Goal: Find specific page/section: Find specific page/section

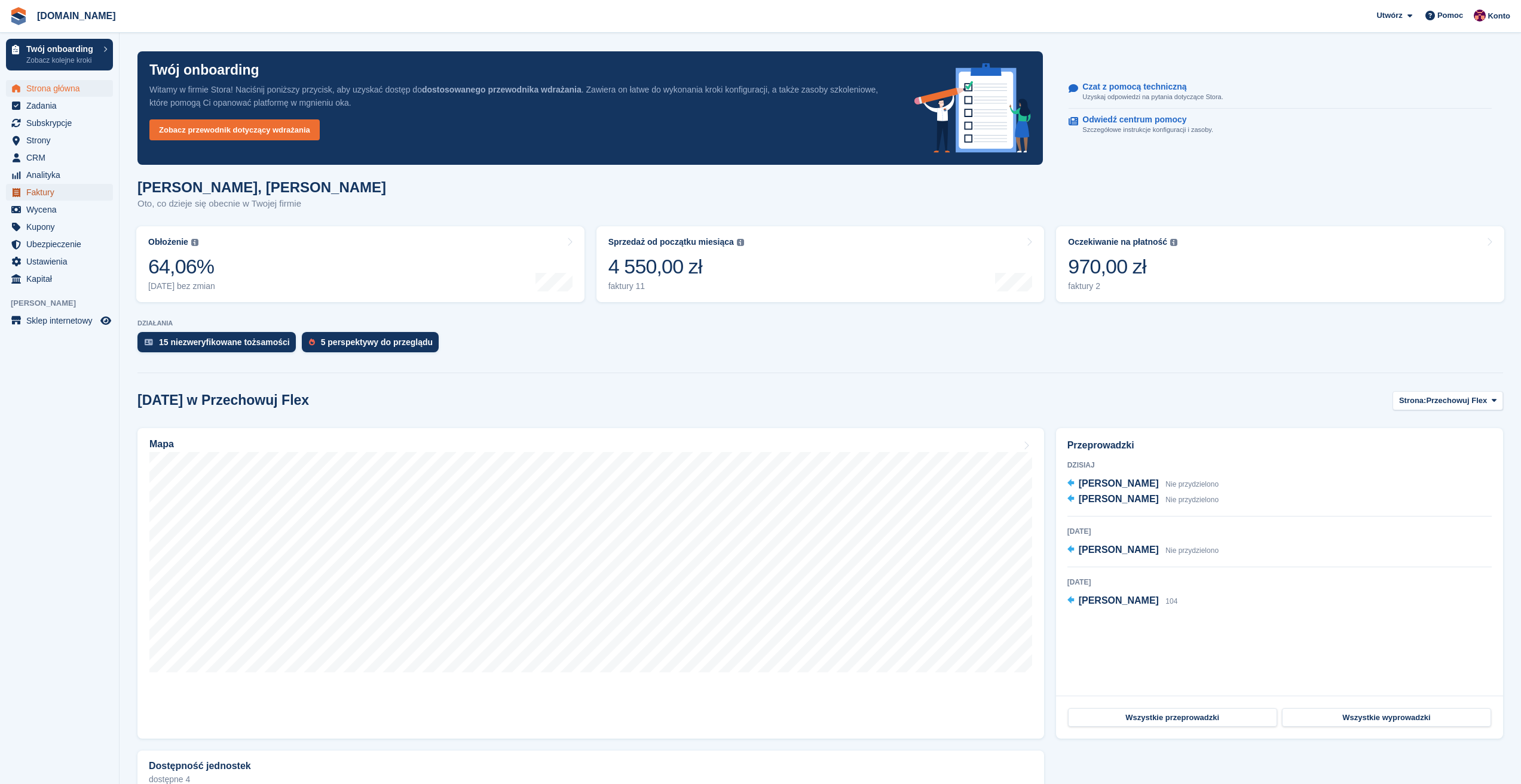
click at [49, 194] on span "Faktury" at bounding box center [62, 192] width 72 height 17
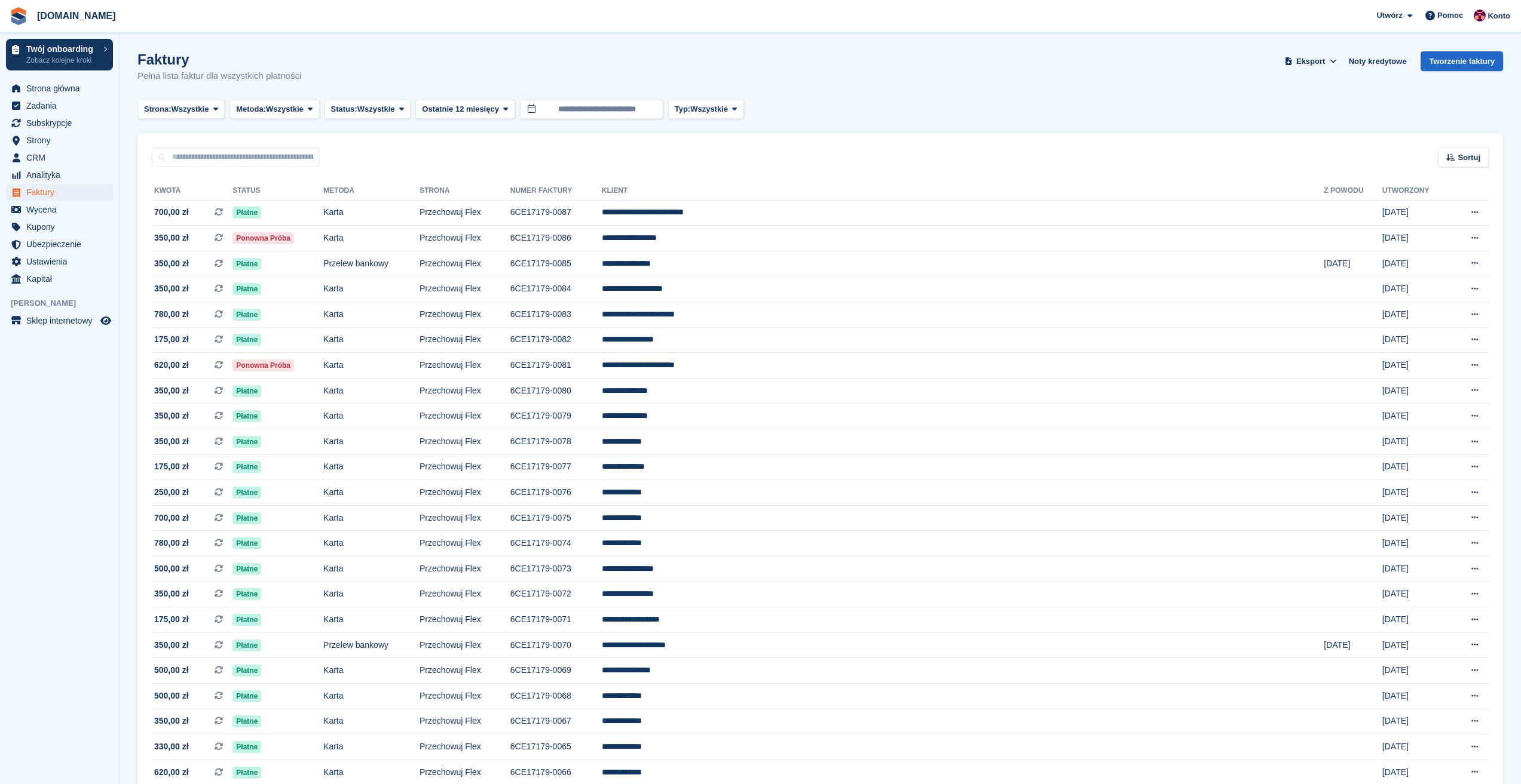
click at [1211, 110] on div "Strona: Wszystkie Wszystkie Przechowuj Flex Przechowuj Cargo Metoda: Wszystkie …" at bounding box center [820, 110] width 1366 height 20
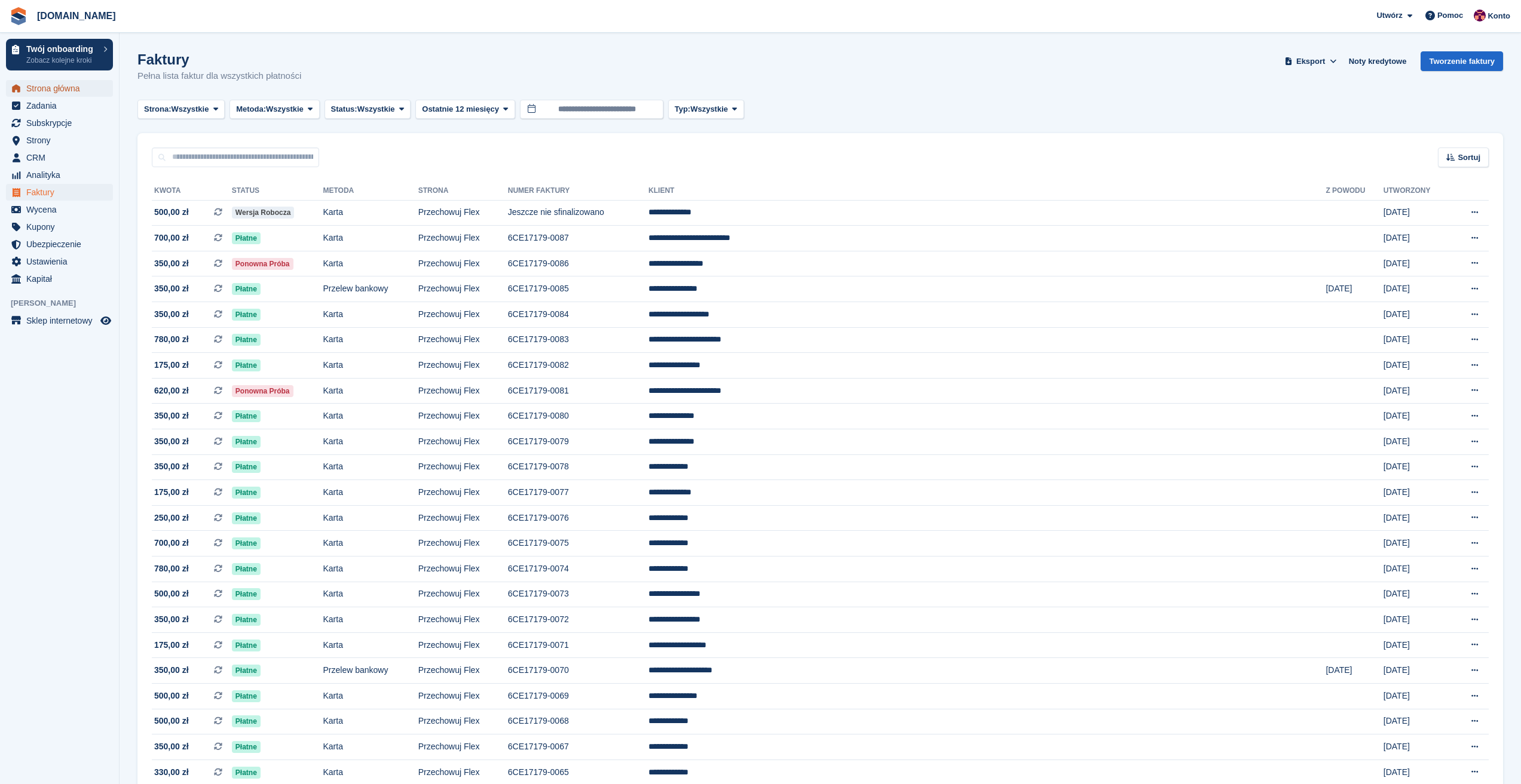
click at [33, 90] on span "Strona główna" at bounding box center [62, 88] width 72 height 17
